Goal: Find specific page/section: Find specific page/section

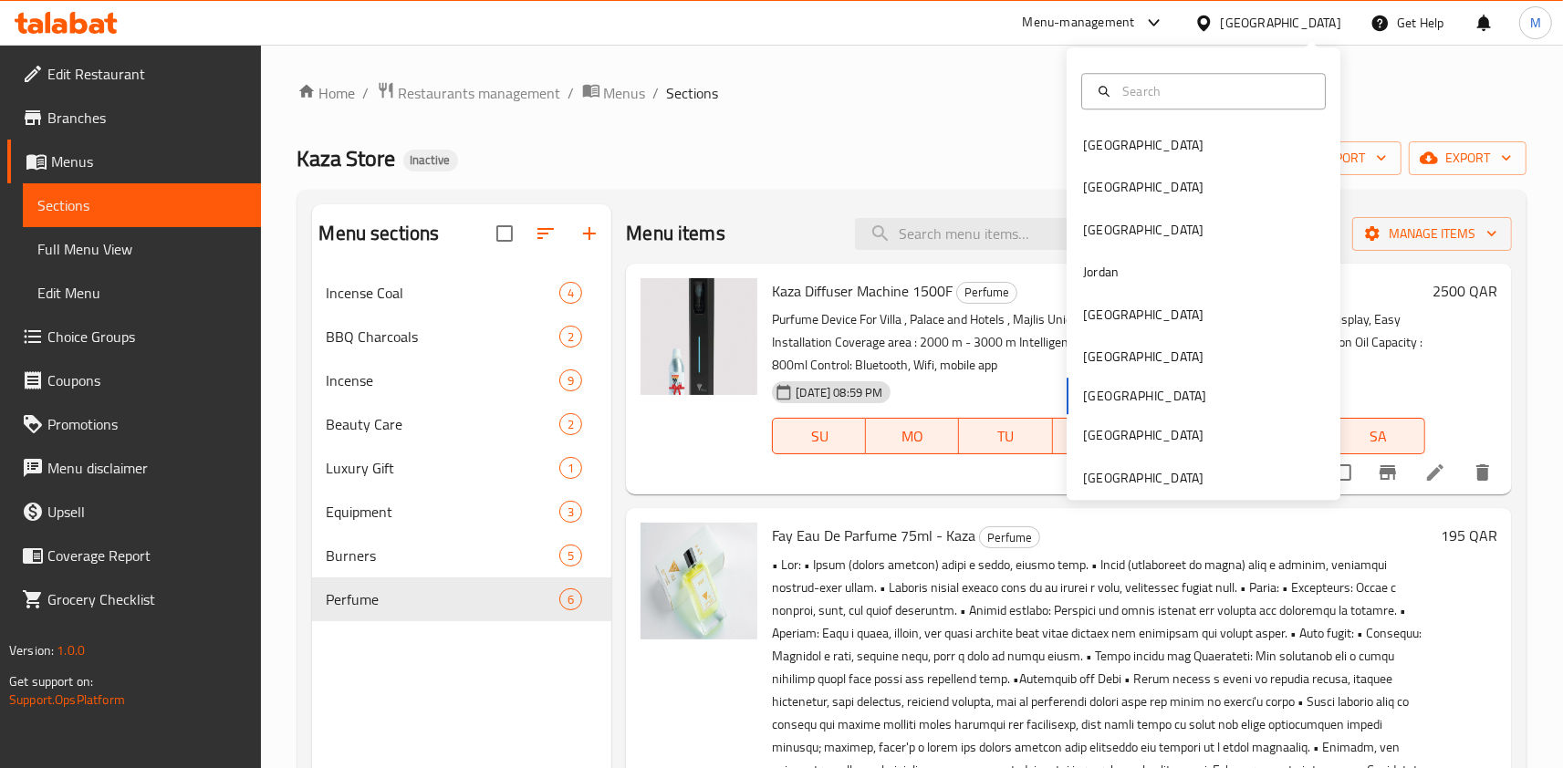
scroll to position [291, 0]
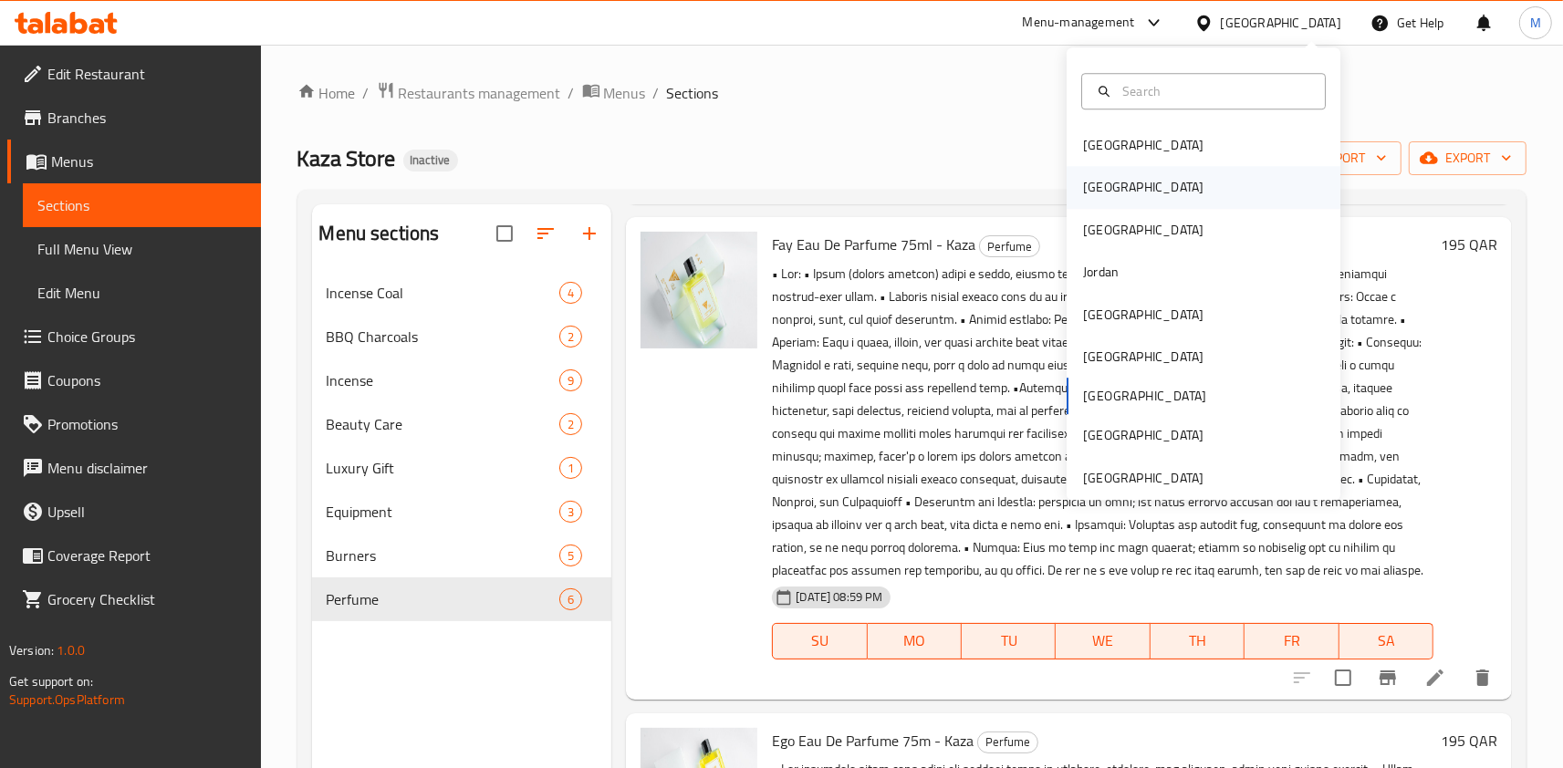
click at [1129, 197] on div "[GEOGRAPHIC_DATA]" at bounding box center [1144, 188] width 150 height 42
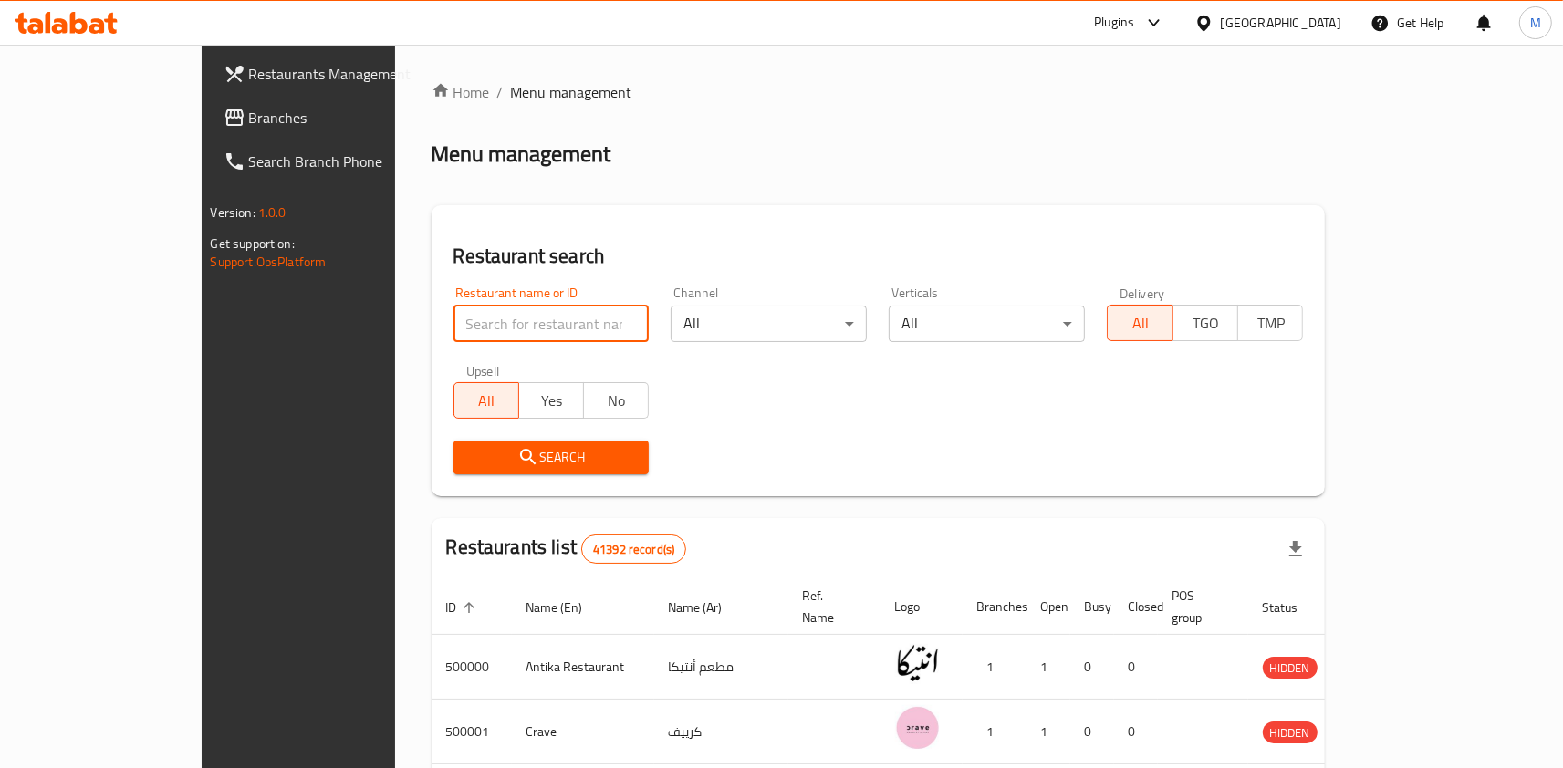
paste input "Medi deli market"
type input "Medi deli market"
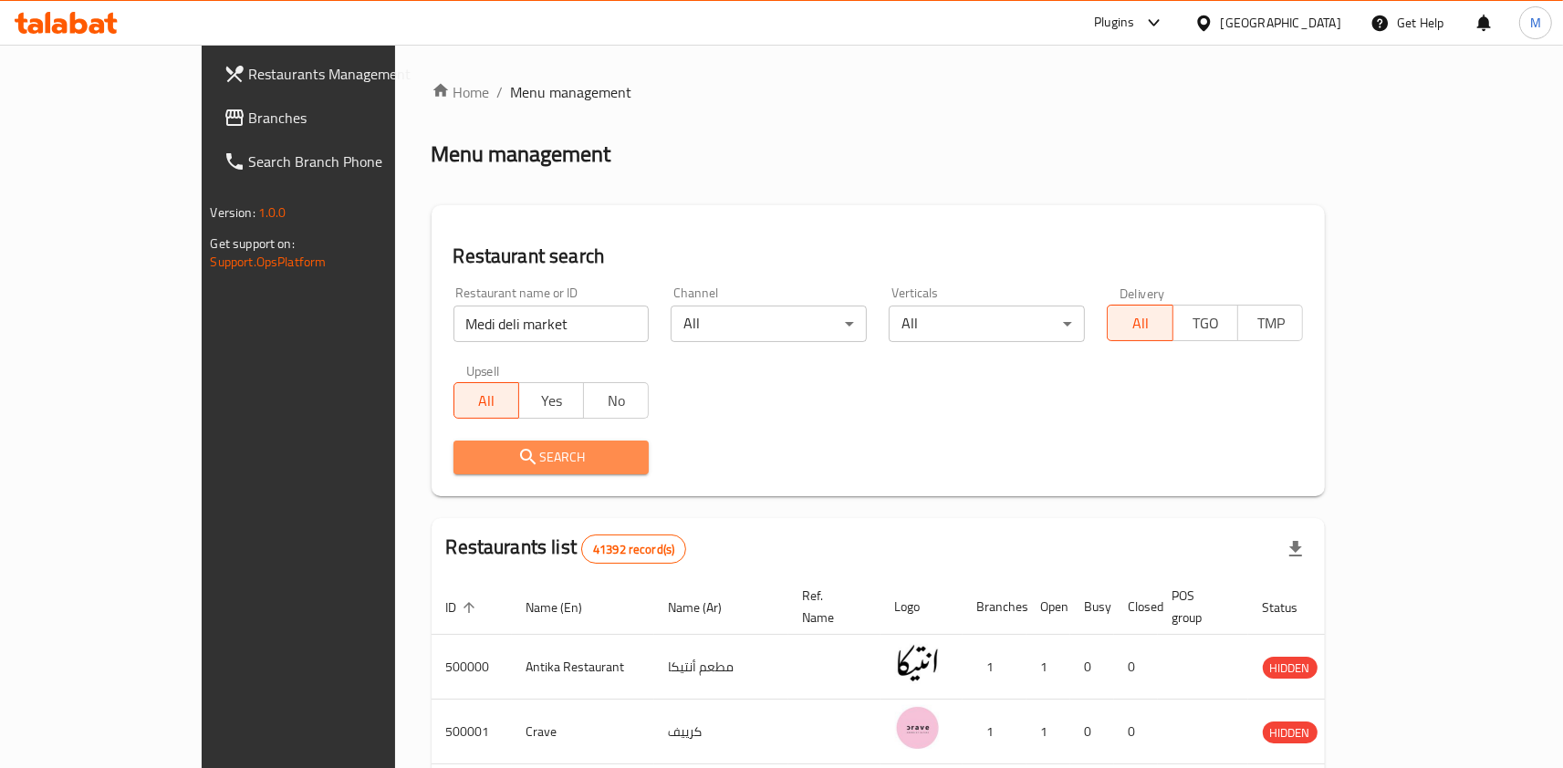
click at [470, 454] on span "Search" at bounding box center [551, 457] width 167 height 23
click at [470, 454] on div at bounding box center [781, 384] width 1563 height 768
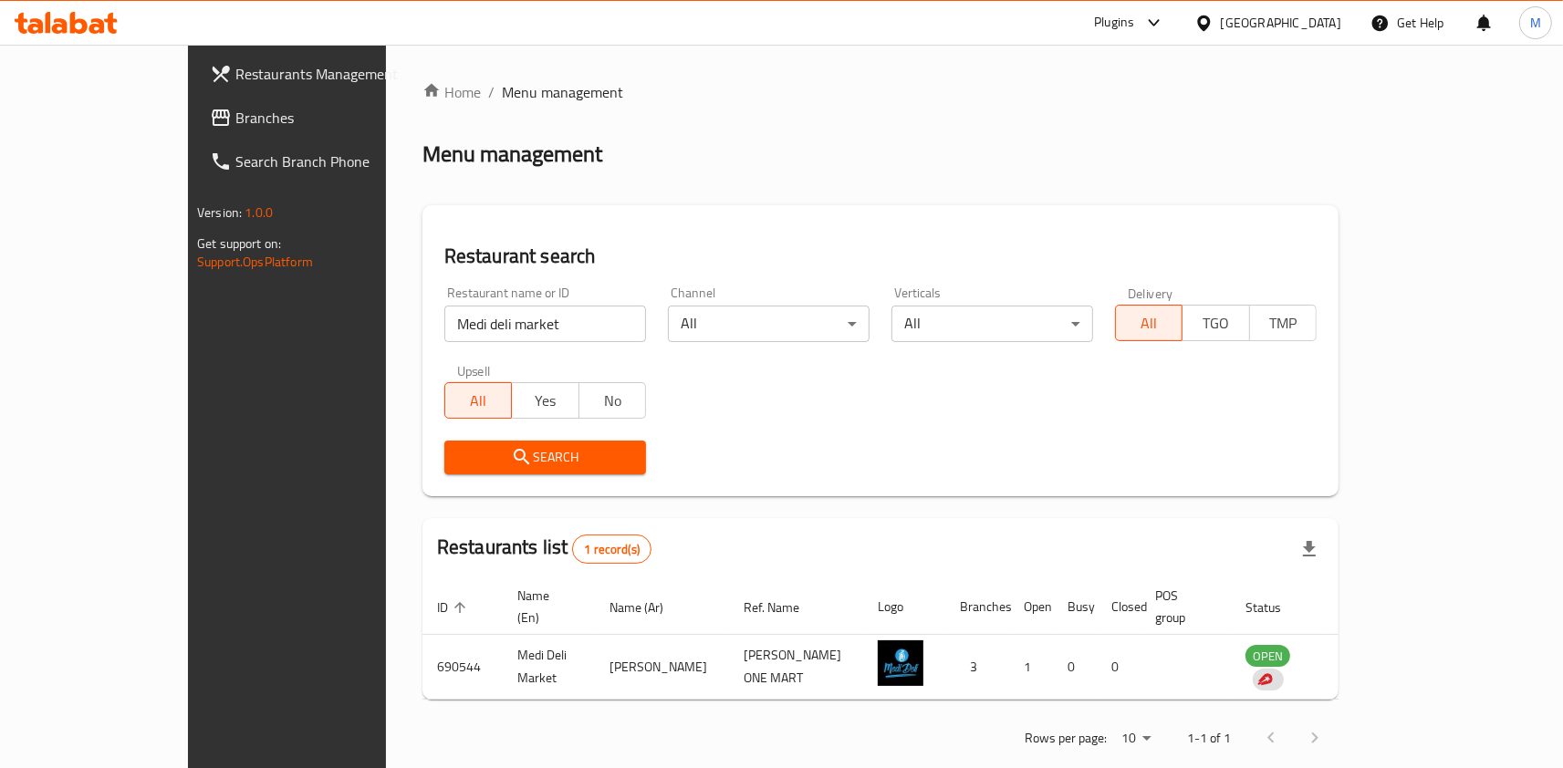
click at [1260, 518] on div "Restaurants list 1 record(s)" at bounding box center [881, 549] width 916 height 62
click at [1134, 18] on div "Plugins" at bounding box center [1114, 23] width 40 height 22
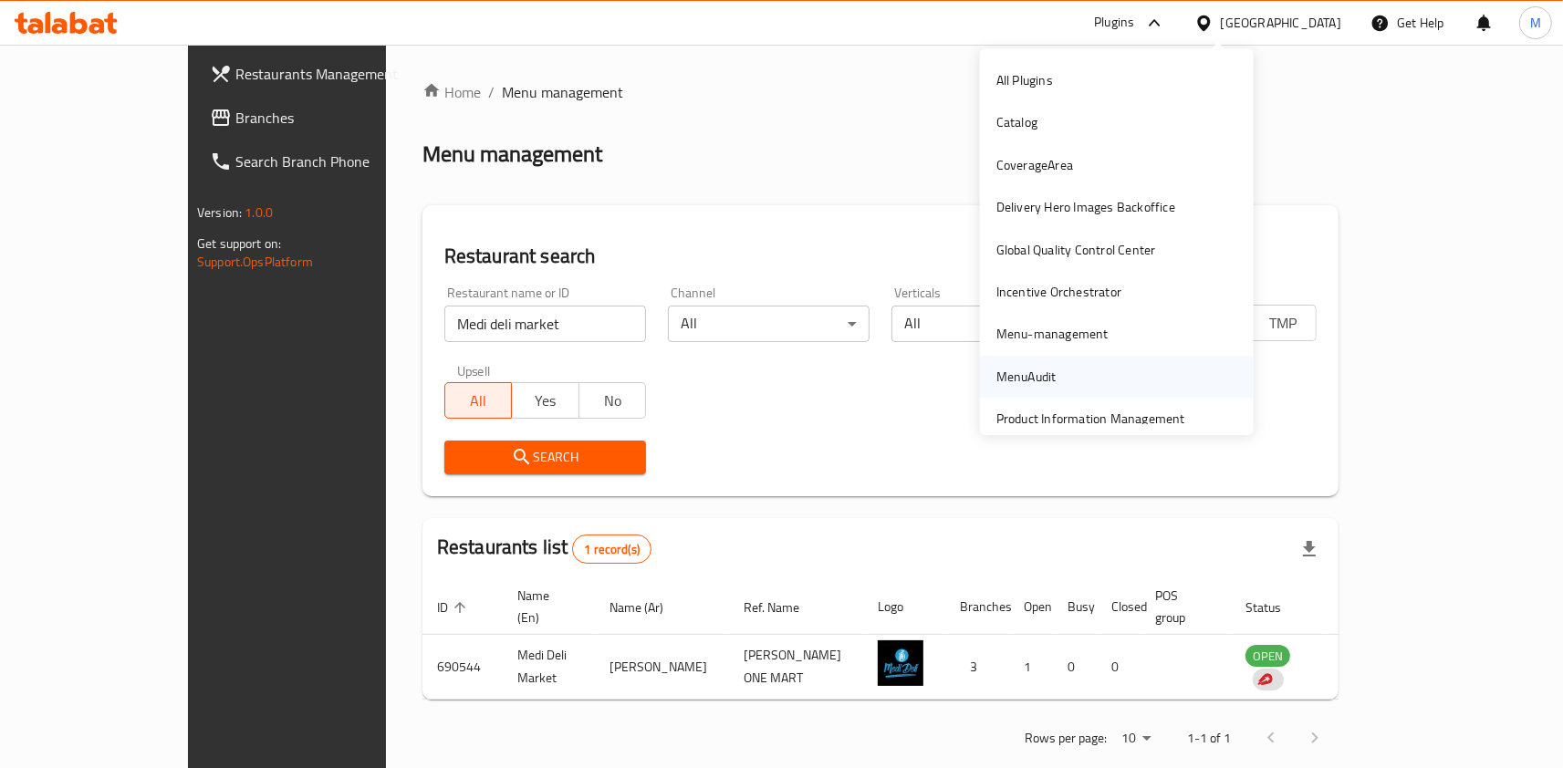
scroll to position [58, 0]
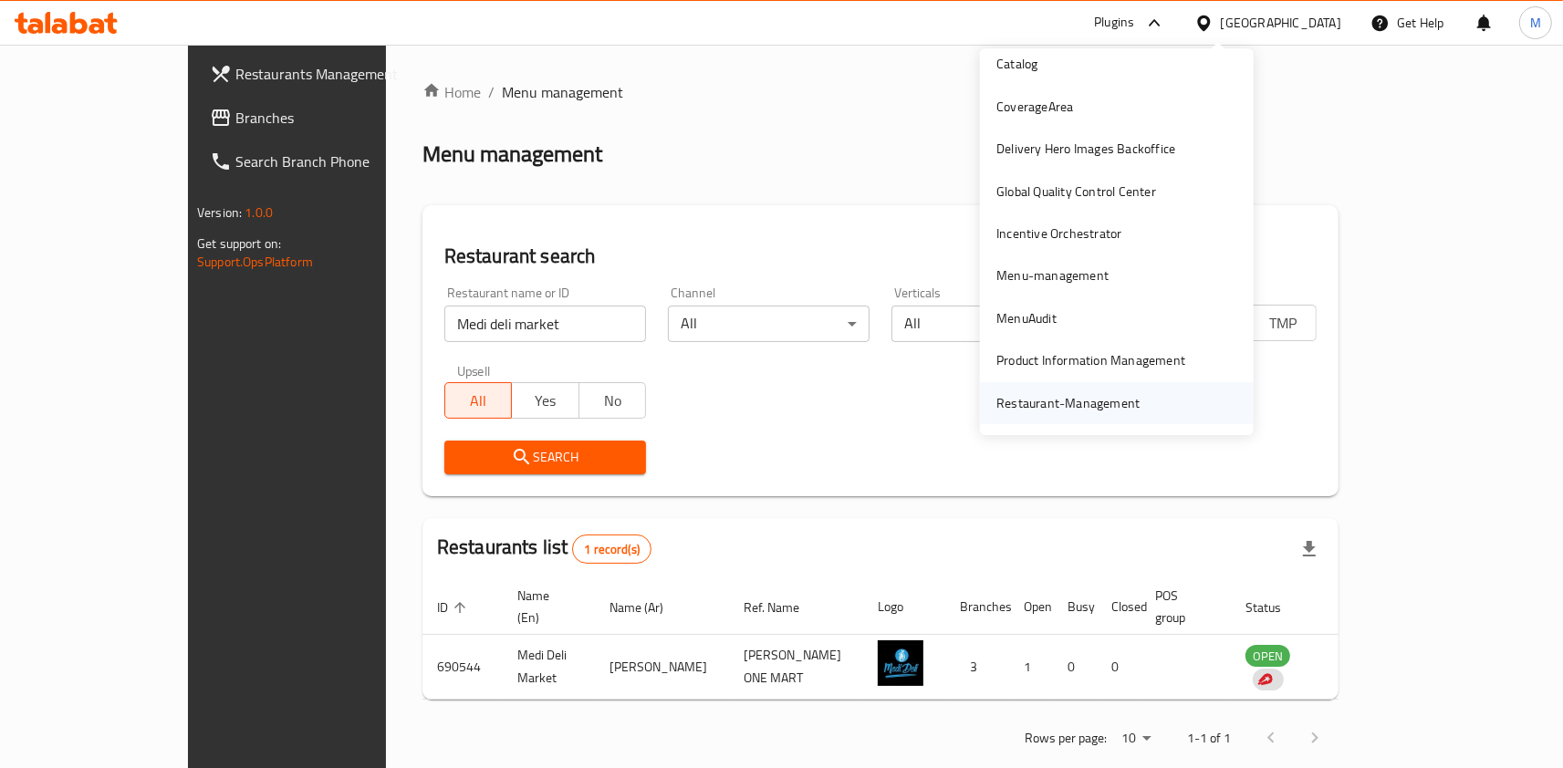
click at [1094, 391] on div "Restaurant-Management" at bounding box center [1068, 403] width 172 height 42
